Goal: Check status: Check status

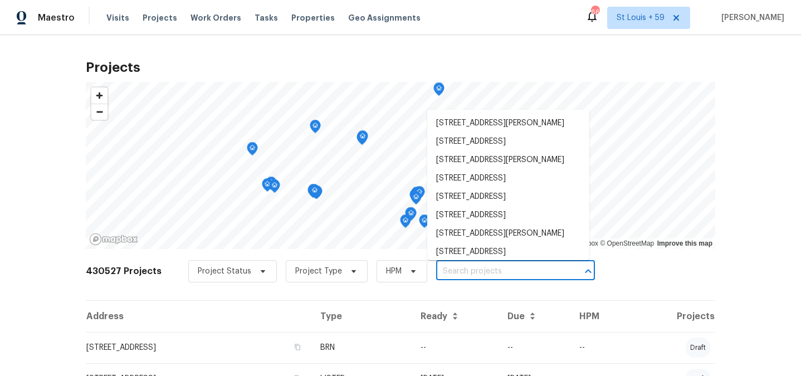
click at [499, 268] on input "text" at bounding box center [499, 271] width 127 height 17
paste input "[STREET_ADDRESS][PERSON_NAME]"
type input "[STREET_ADDRESS][PERSON_NAME]"
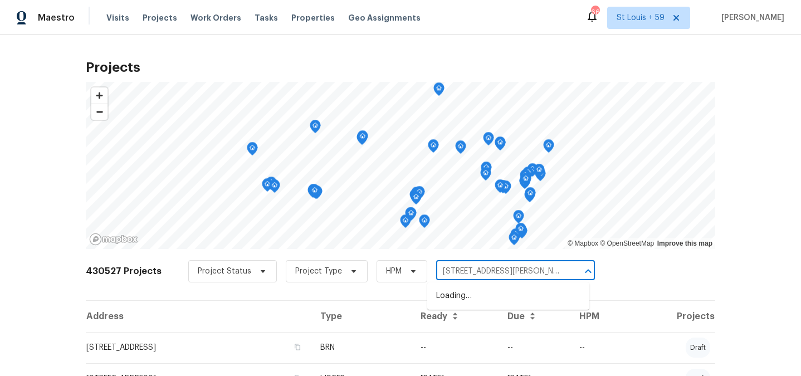
scroll to position [0, 10]
click at [475, 297] on li "[STREET_ADDRESS][PERSON_NAME]" at bounding box center [508, 296] width 162 height 18
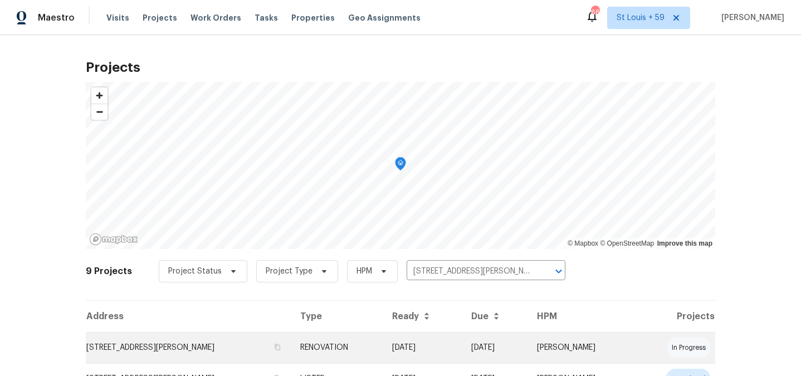
click at [121, 351] on td "[STREET_ADDRESS][PERSON_NAME]" at bounding box center [188, 347] width 205 height 31
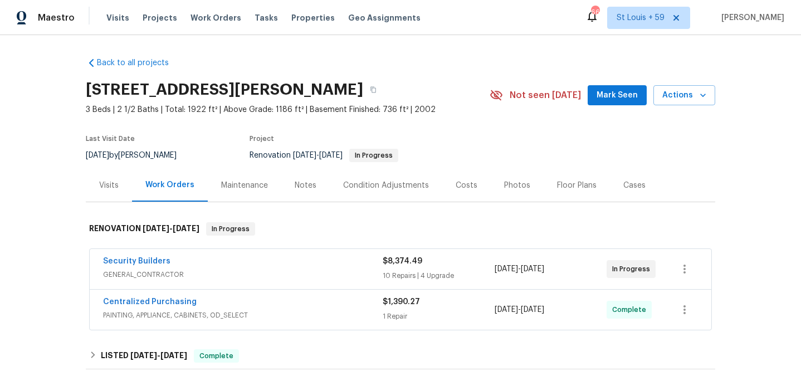
scroll to position [52, 0]
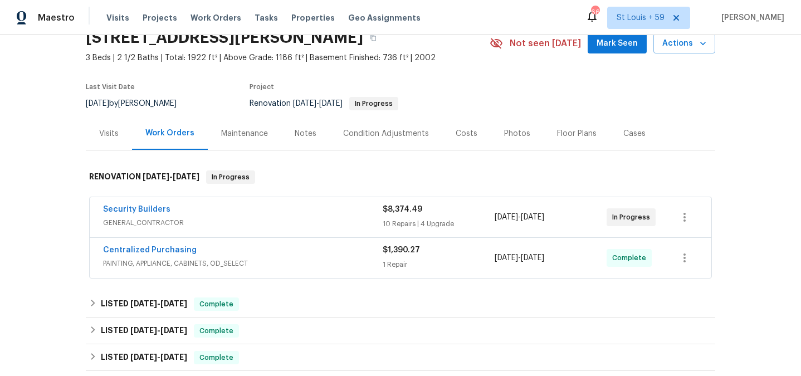
click at [218, 212] on div "Security Builders" at bounding box center [242, 210] width 279 height 13
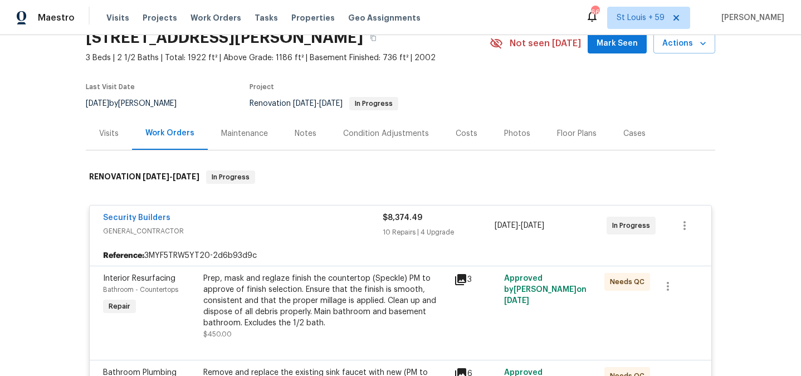
click at [150, 212] on span "Security Builders" at bounding box center [136, 217] width 67 height 11
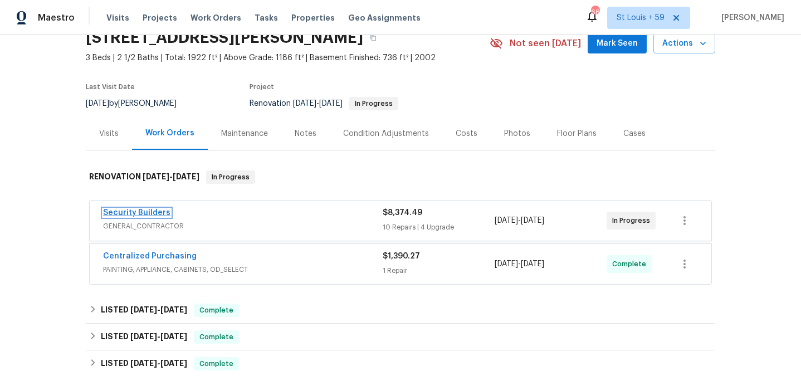
click at [150, 214] on link "Security Builders" at bounding box center [136, 213] width 67 height 8
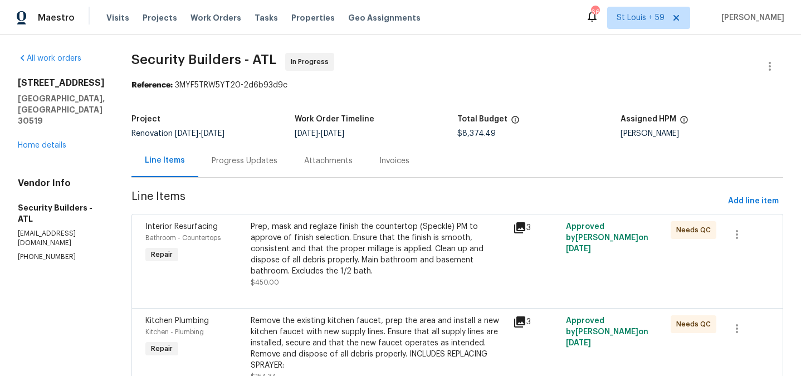
click at [236, 163] on div "Progress Updates" at bounding box center [245, 160] width 66 height 11
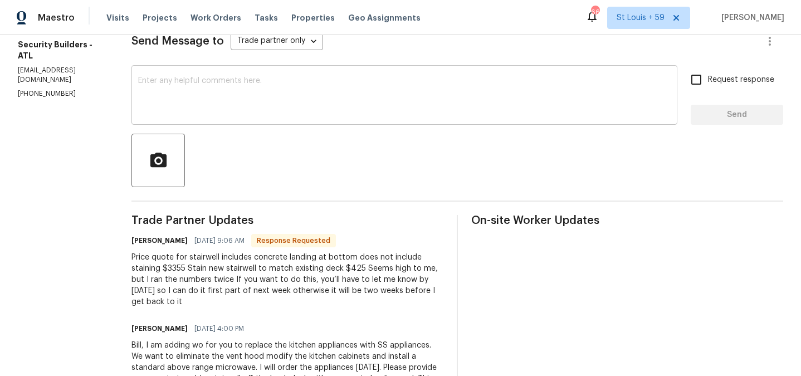
scroll to position [214, 0]
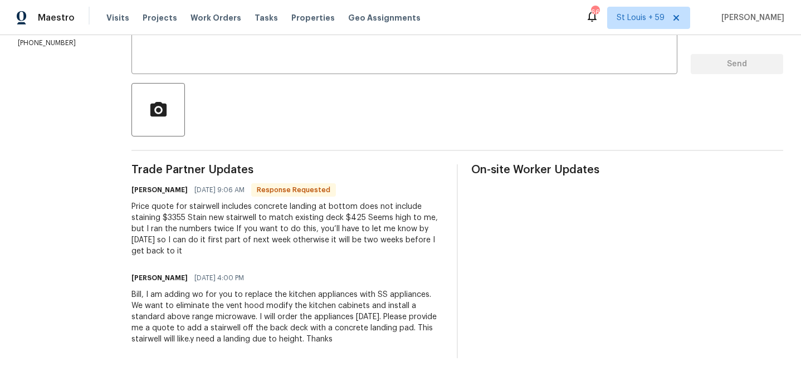
click at [122, 171] on div "All work orders [STREET_ADDRESS][PERSON_NAME] Home details Vendor Info Security…" at bounding box center [400, 98] width 801 height 554
